Goal: Task Accomplishment & Management: Use online tool/utility

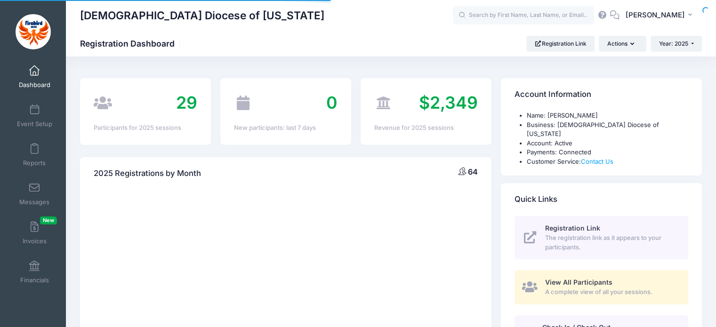
select select
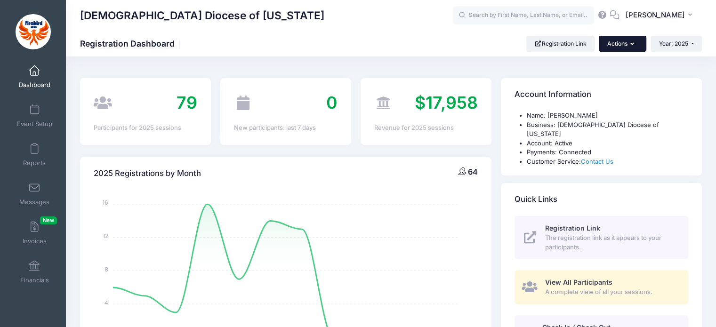
click at [623, 40] on button "Actions" at bounding box center [622, 44] width 47 height 16
click at [610, 58] on link "Check In/Check Out" at bounding box center [598, 67] width 85 height 18
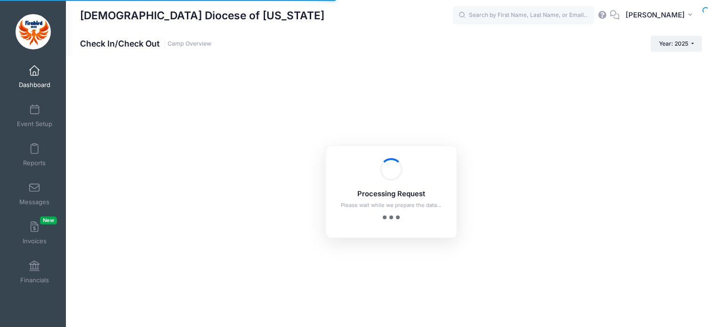
checkbox input "true"
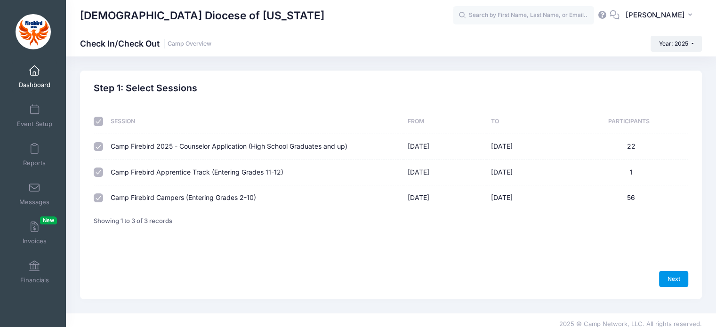
click at [677, 275] on link "Next" at bounding box center [673, 279] width 29 height 16
select select "10"
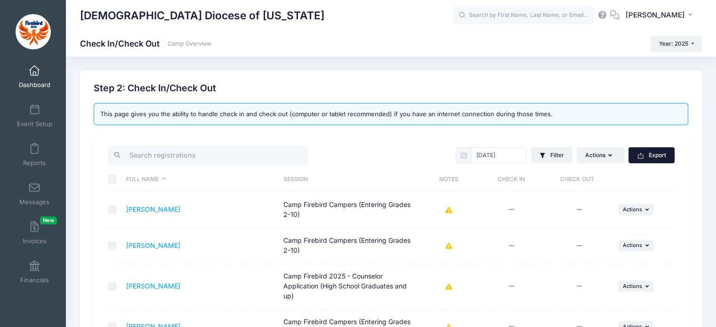
click at [645, 154] on button "Export" at bounding box center [652, 155] width 46 height 16
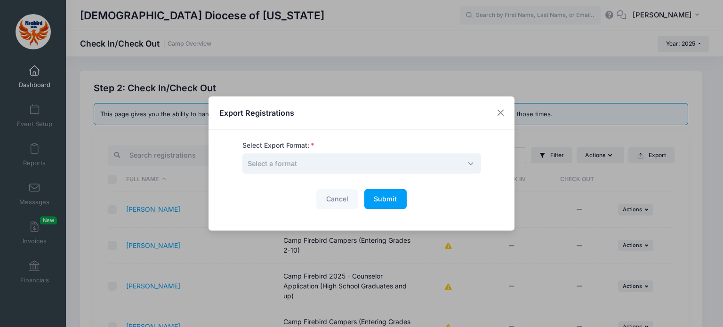
click at [341, 158] on span "Select a format" at bounding box center [362, 164] width 239 height 20
